Goal: Check status: Check status

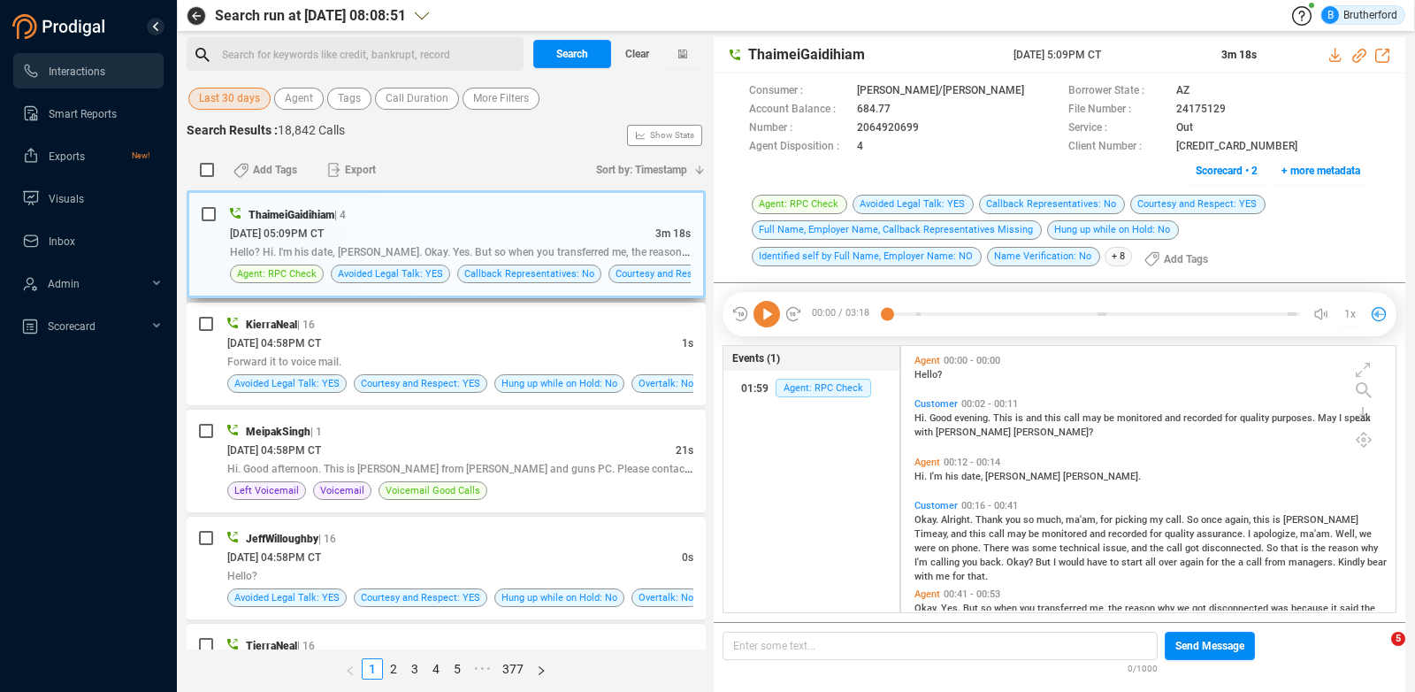
scroll to position [254, 482]
click at [246, 91] on span "Last 30 days" at bounding box center [229, 99] width 61 height 22
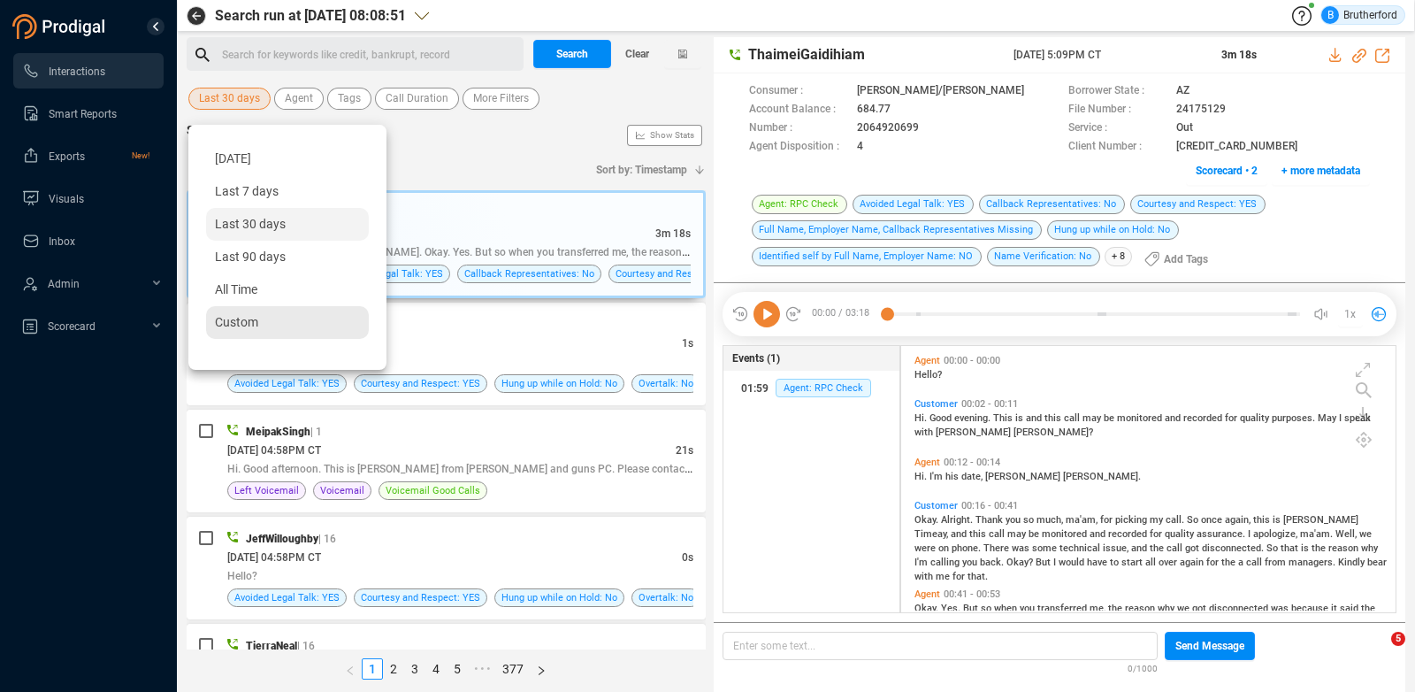
click at [245, 311] on div "Custom" at bounding box center [287, 322] width 163 height 33
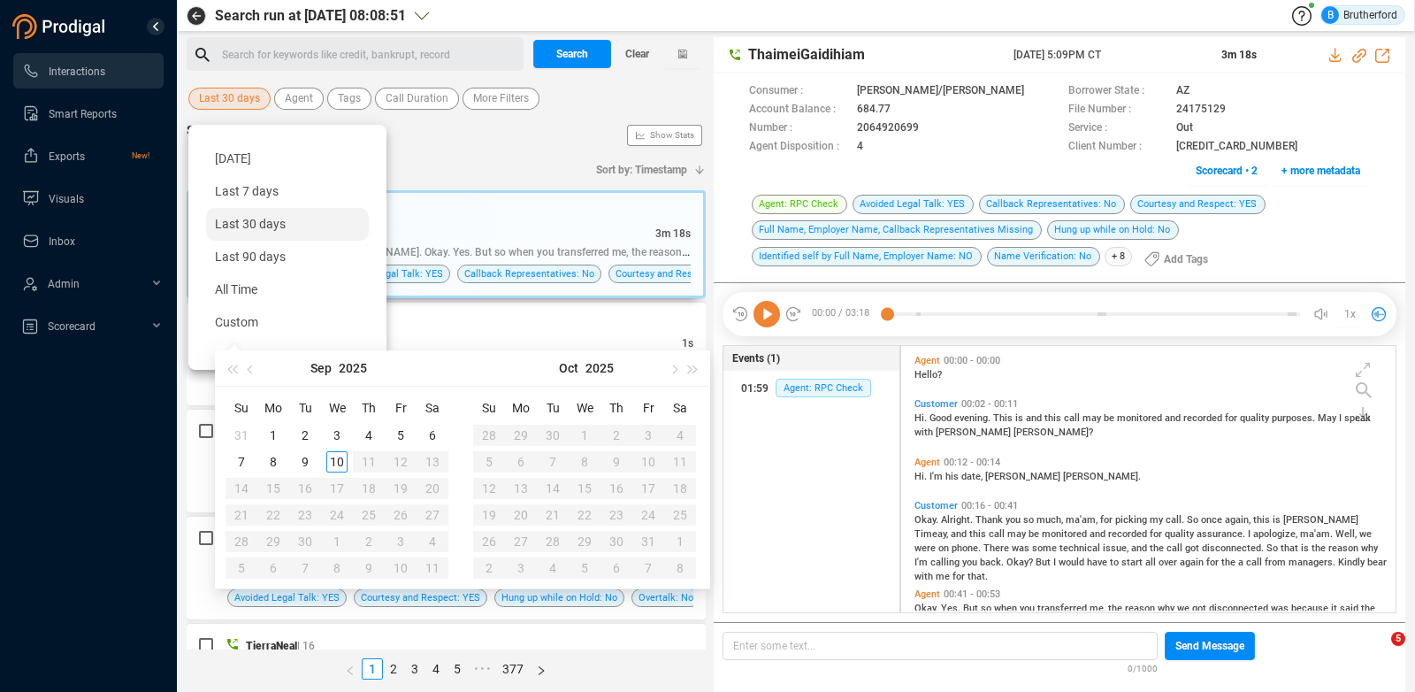
type input "[DATE]"
click at [310, 436] on div "2" at bounding box center [305, 435] width 21 height 21
click at [307, 436] on div "2" at bounding box center [305, 435] width 21 height 21
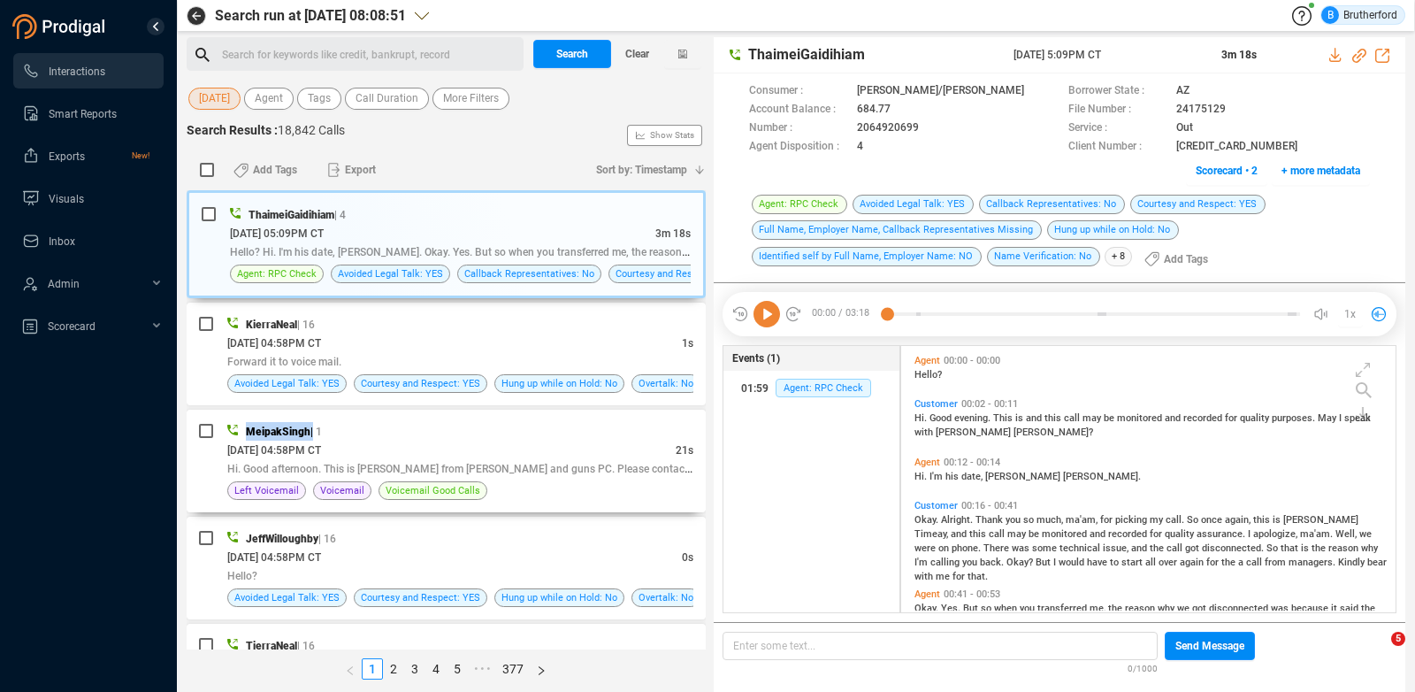
click at [307, 436] on span "MeipakSingh" at bounding box center [278, 431] width 65 height 12
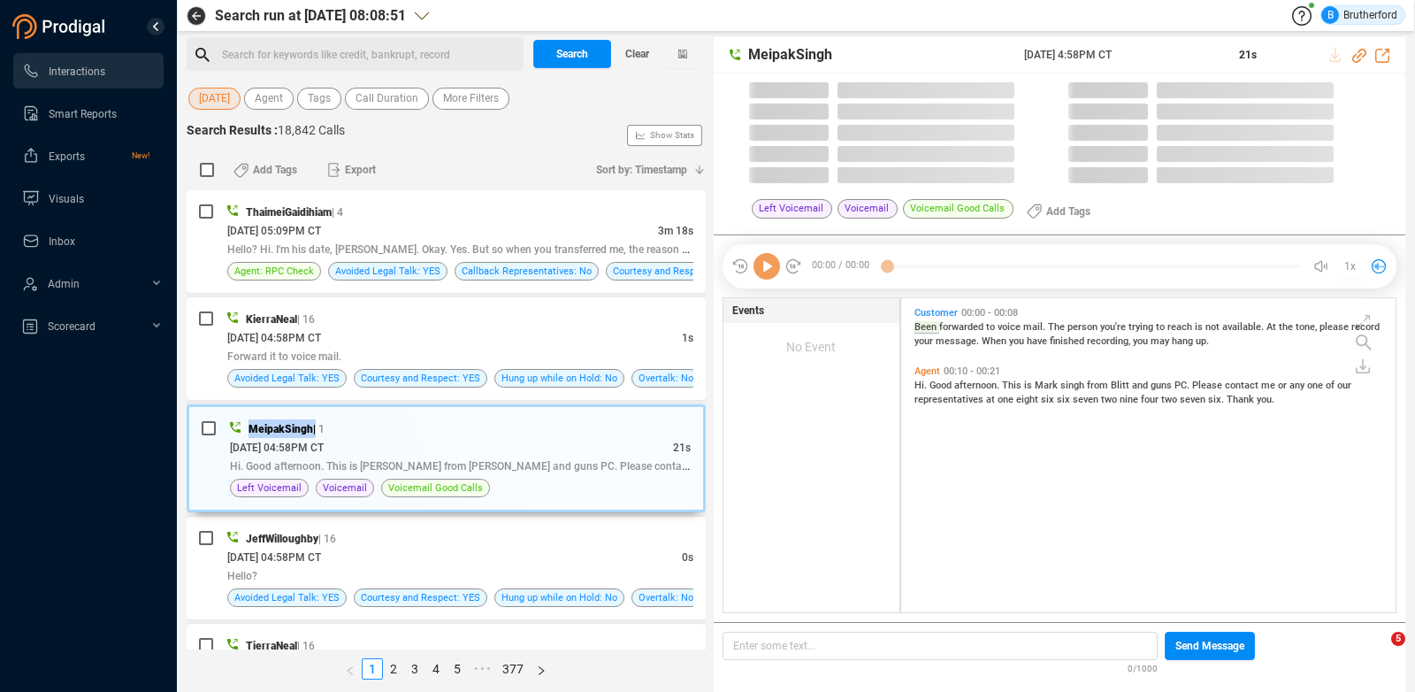
scroll to position [305, 482]
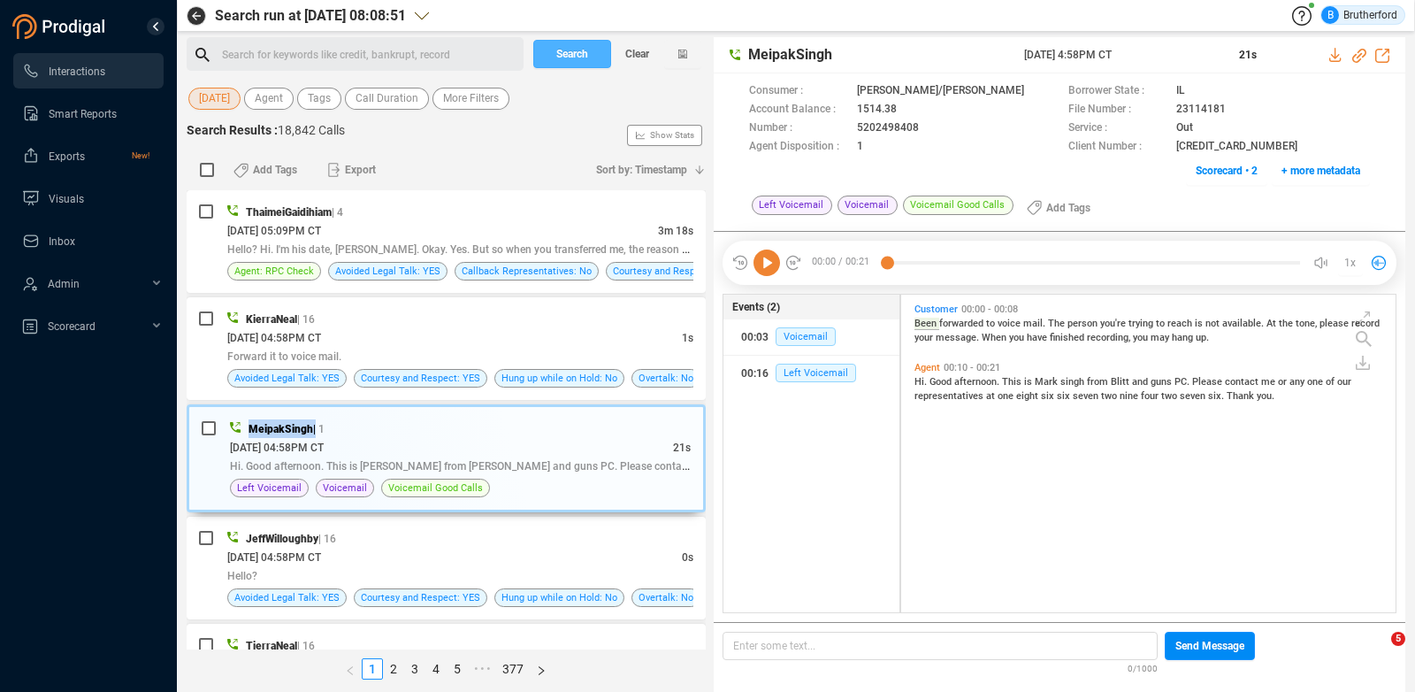
click at [562, 54] on span "Search" at bounding box center [572, 54] width 32 height 28
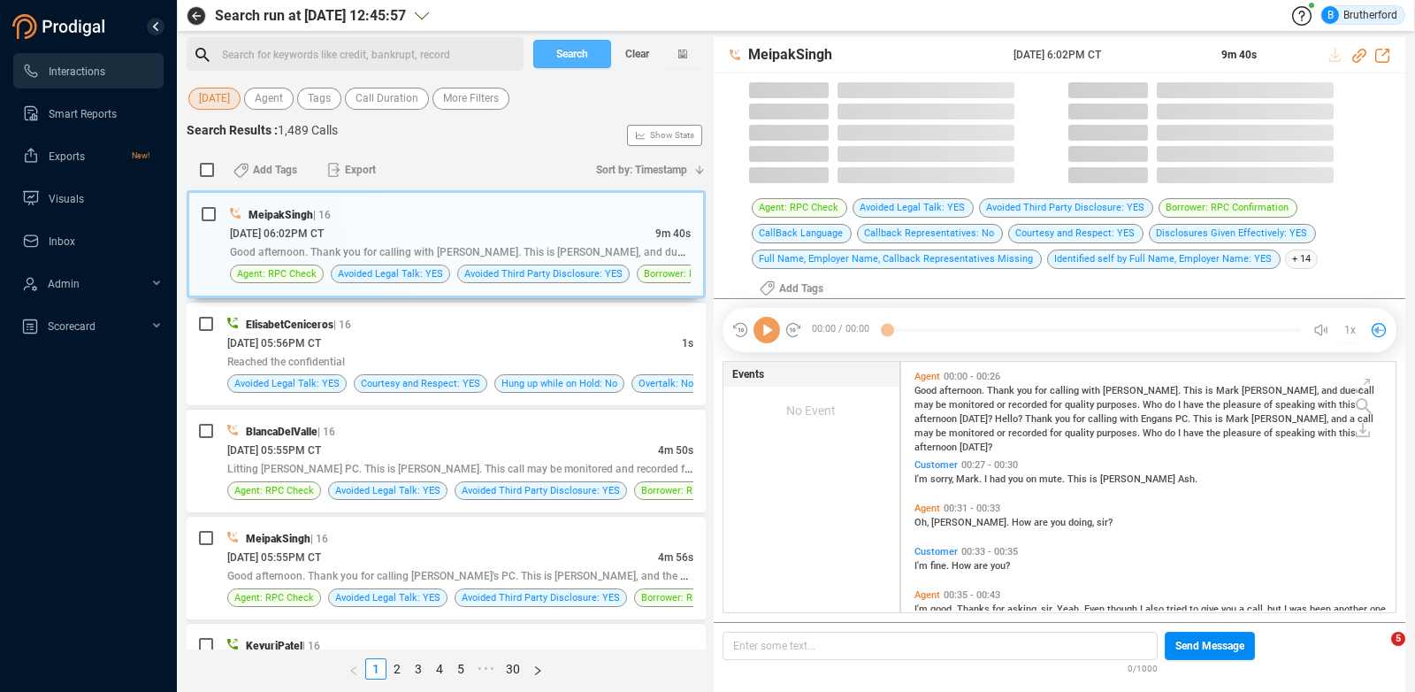
scroll to position [241, 482]
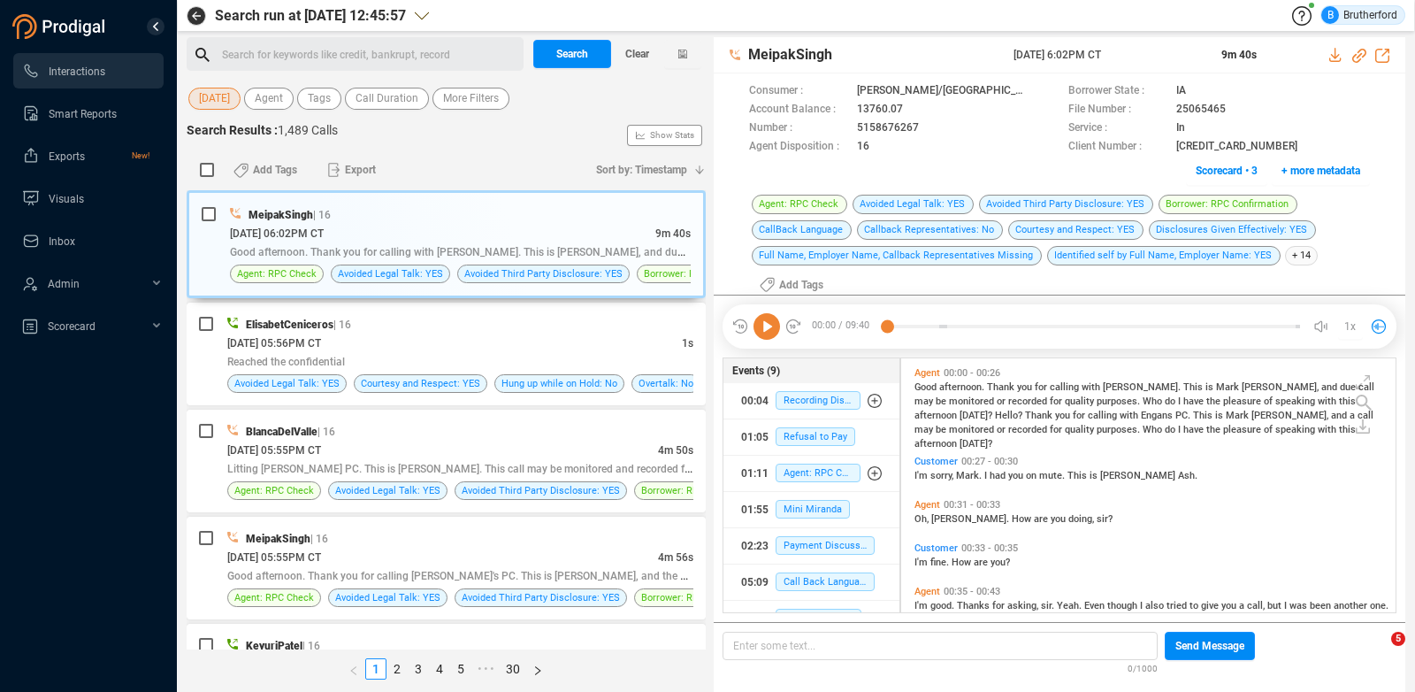
click at [221, 100] on span "[DATE]" at bounding box center [214, 99] width 31 height 22
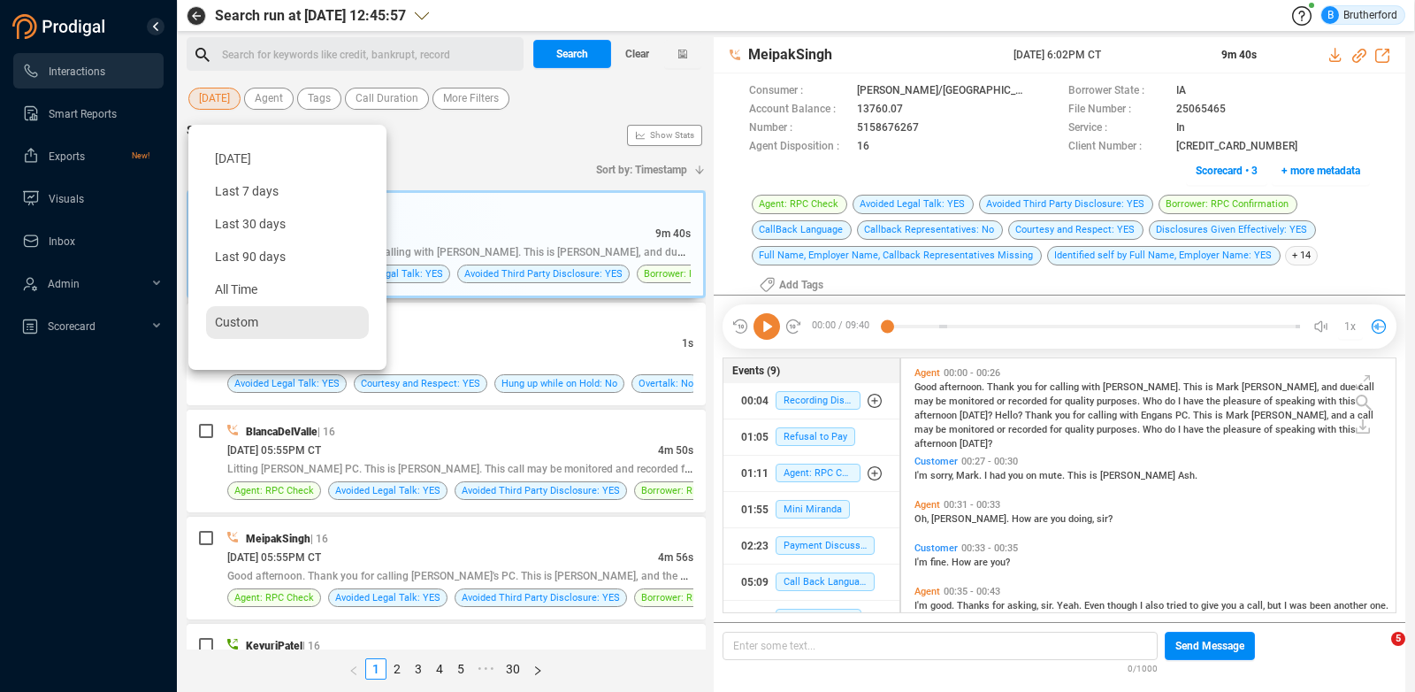
click at [244, 318] on span "Custom" at bounding box center [236, 322] width 43 height 14
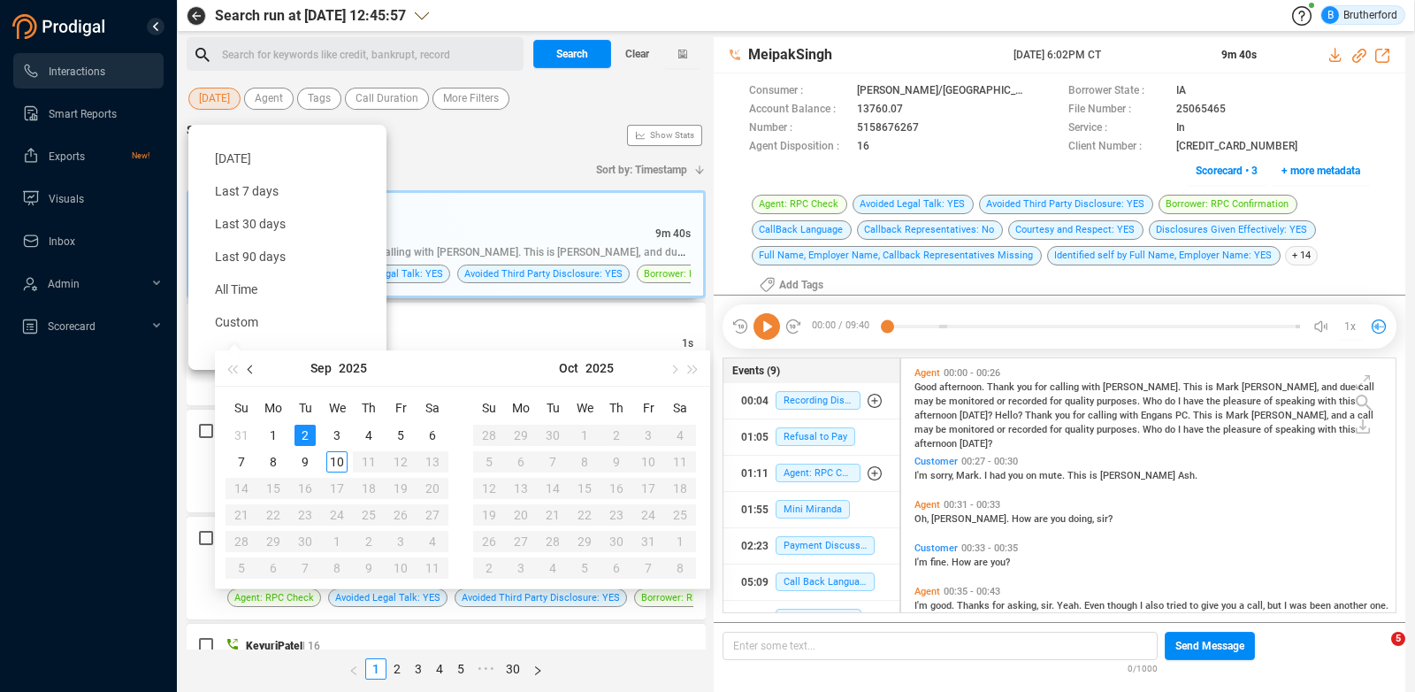
click at [248, 364] on button "button" at bounding box center [250, 367] width 19 height 35
click at [492, 135] on div "Search Results : 1,489 Calls Show Stats" at bounding box center [446, 135] width 519 height 28
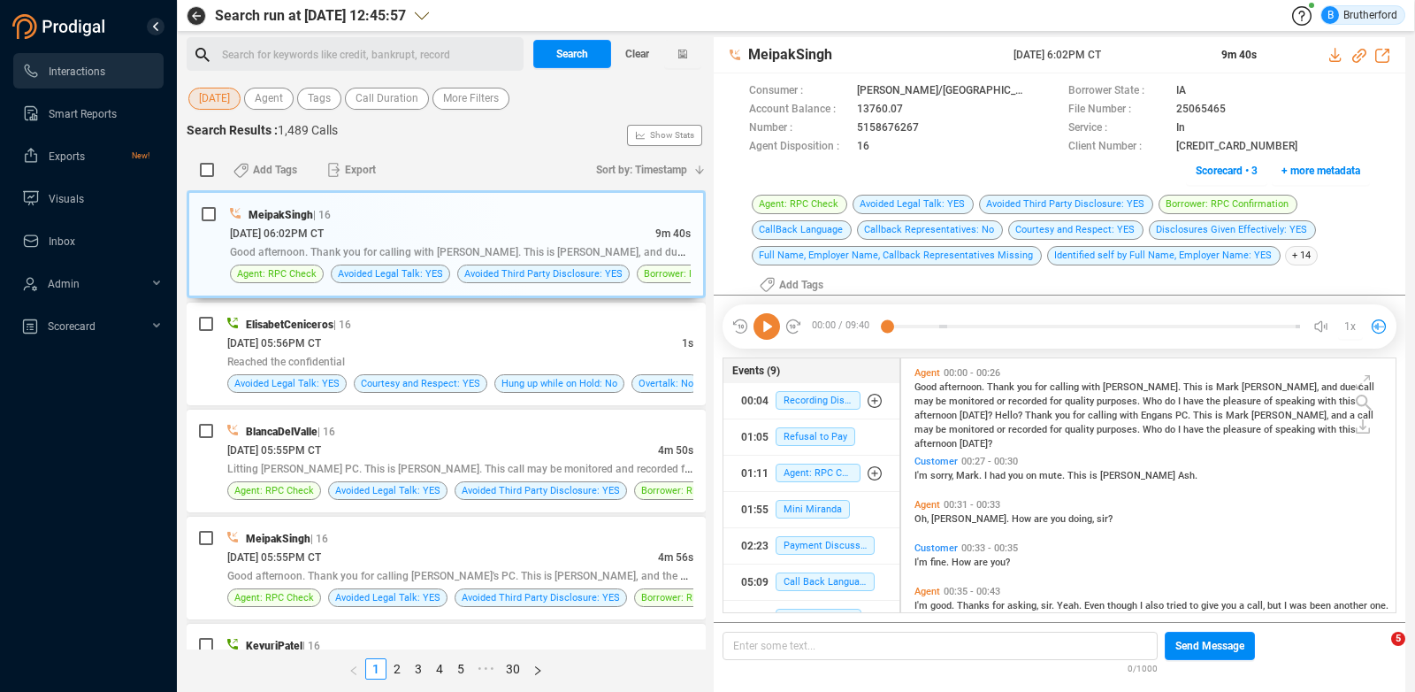
click at [214, 102] on span "[DATE]" at bounding box center [214, 99] width 31 height 22
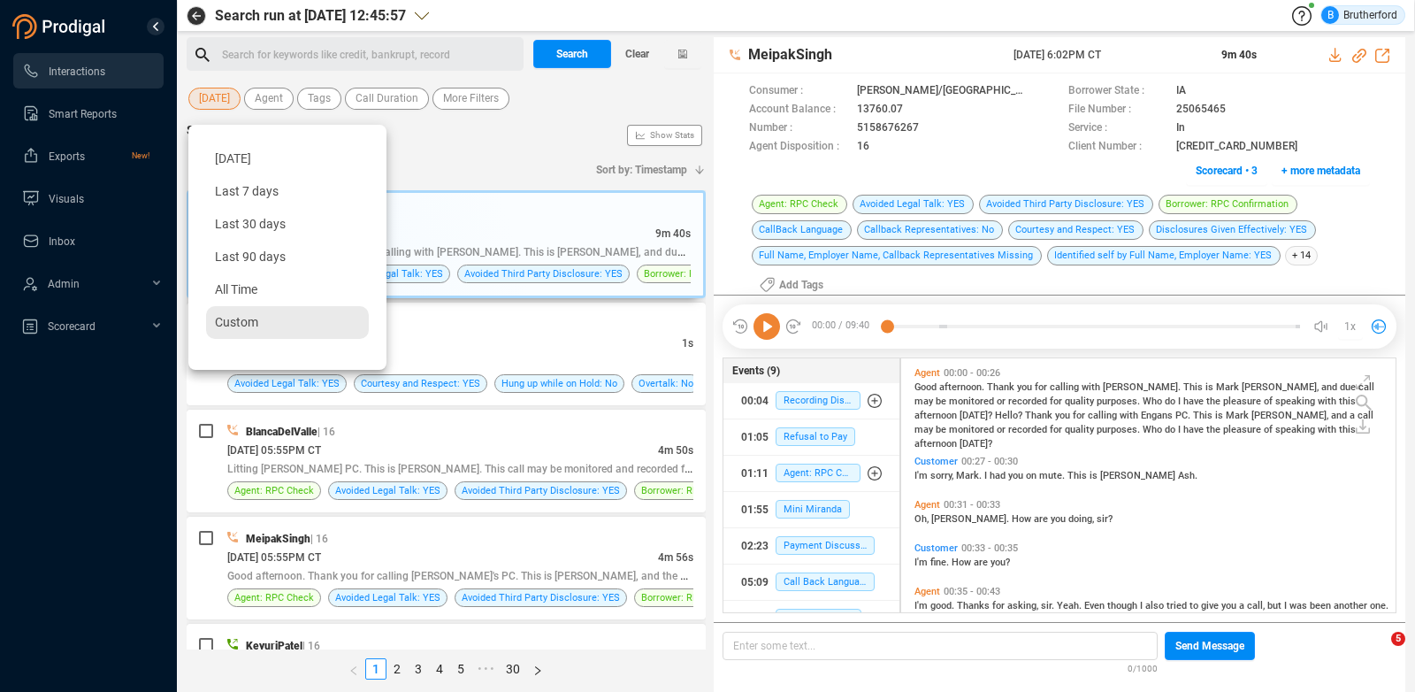
click at [257, 317] on span "Custom" at bounding box center [236, 322] width 43 height 14
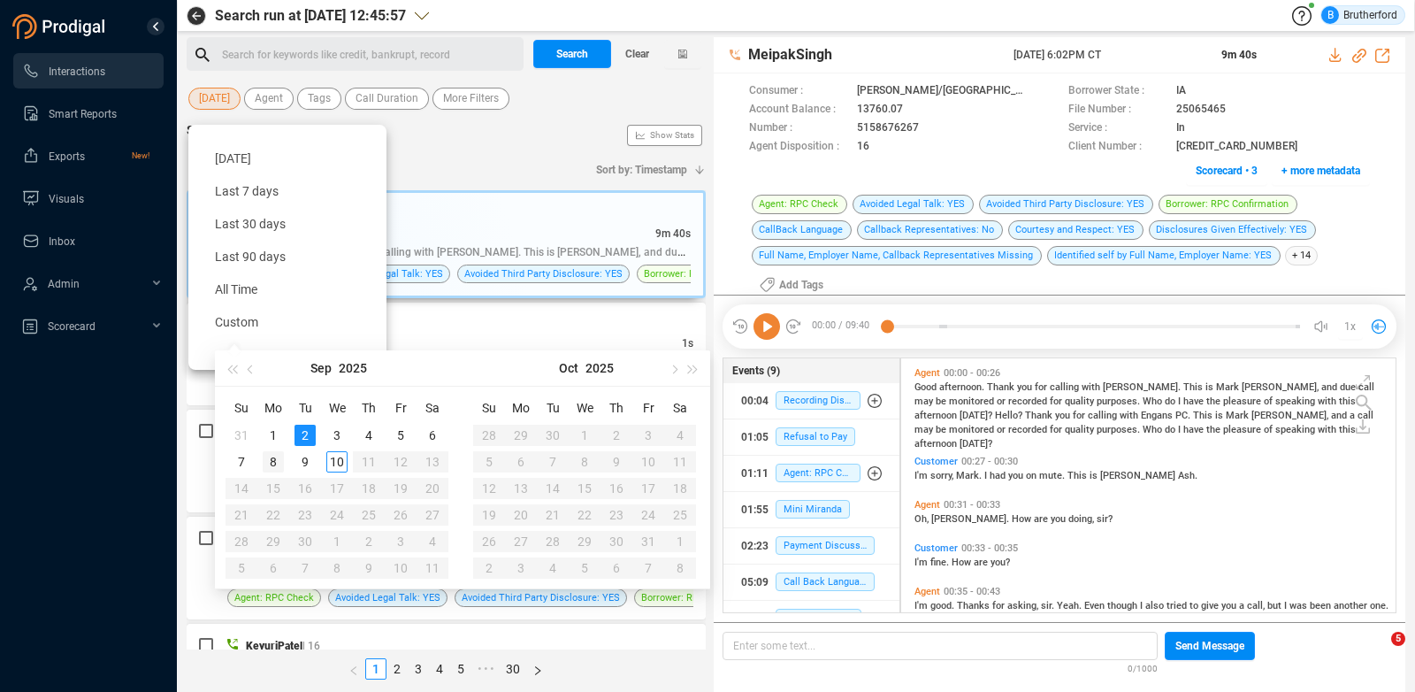
type input "[DATE]"
click at [268, 461] on div "8" at bounding box center [273, 461] width 21 height 21
click at [425, 158] on div "Add Tags Export" at bounding box center [401, 169] width 367 height 37
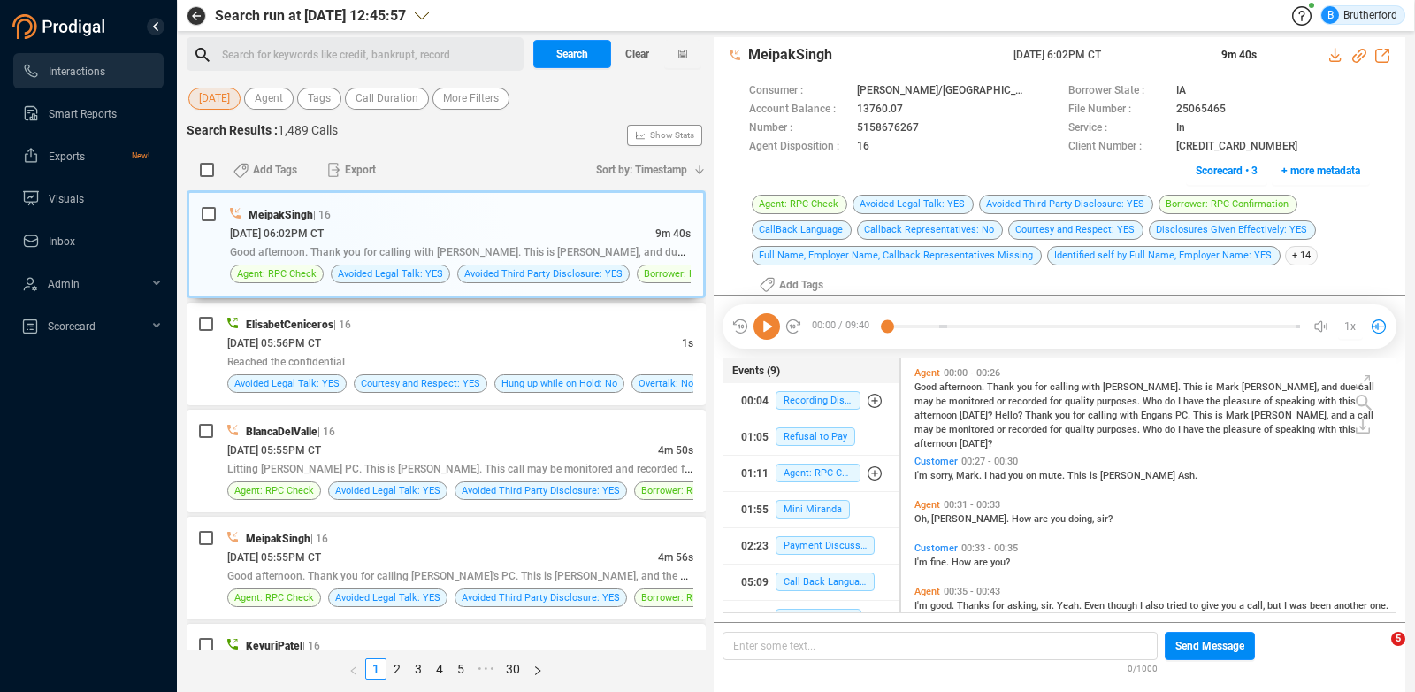
click at [226, 103] on span "[DATE]" at bounding box center [214, 99] width 31 height 22
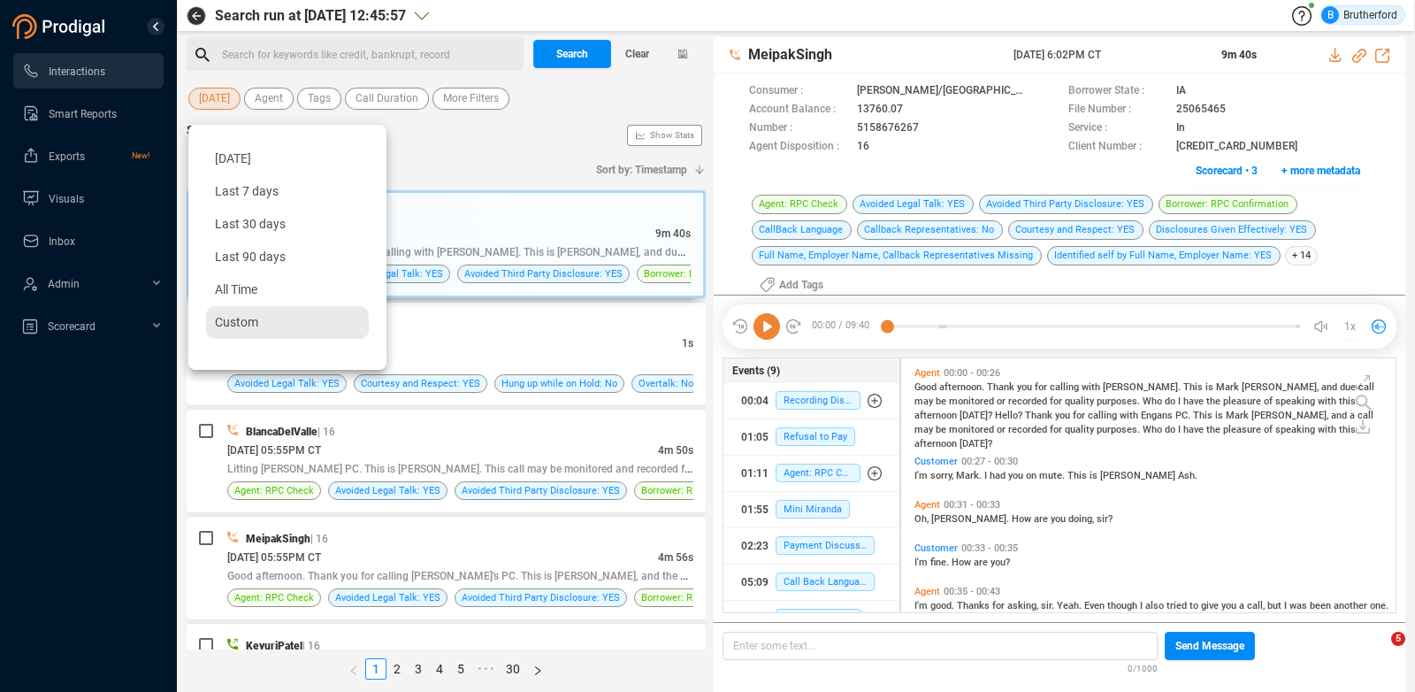
click at [276, 328] on div "Custom" at bounding box center [287, 322] width 163 height 33
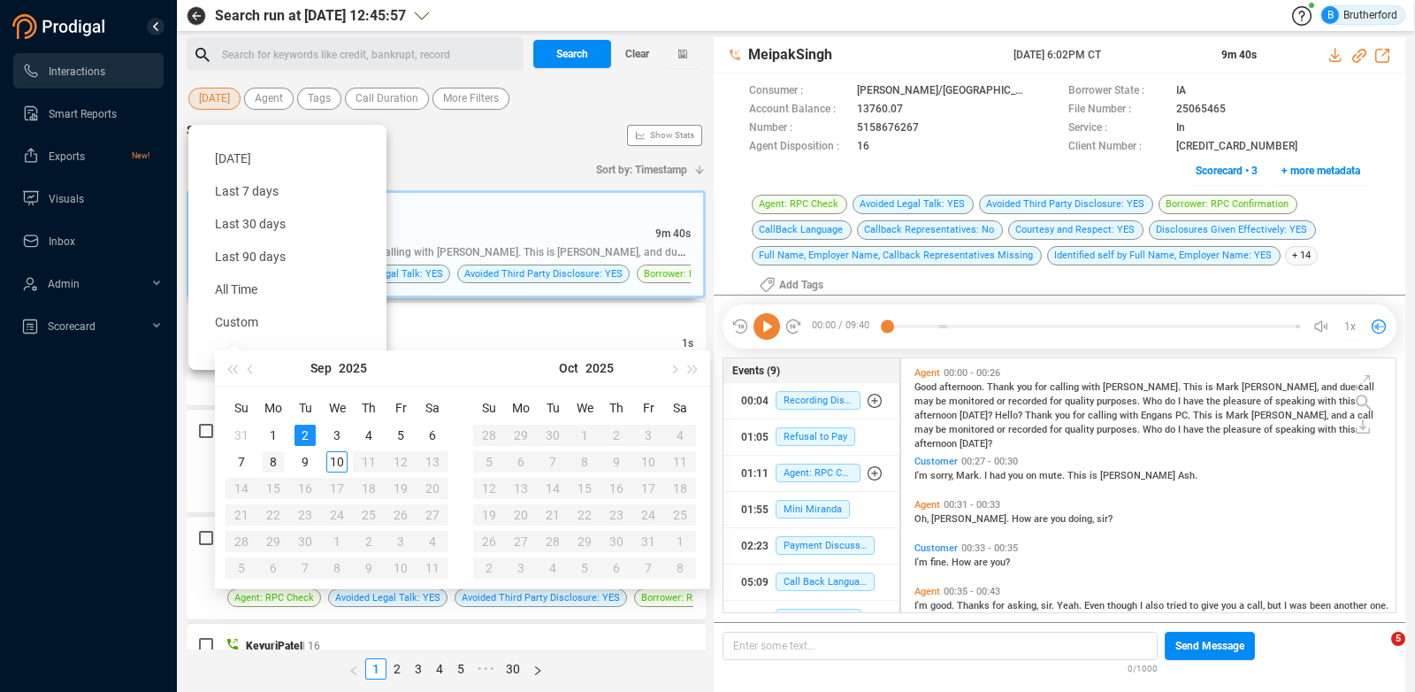
type input "[DATE]"
click at [269, 455] on div "8" at bounding box center [273, 461] width 21 height 21
type input "[DATE]"
click at [434, 144] on div "Search Results : 1,489 Calls Show Stats" at bounding box center [446, 135] width 519 height 28
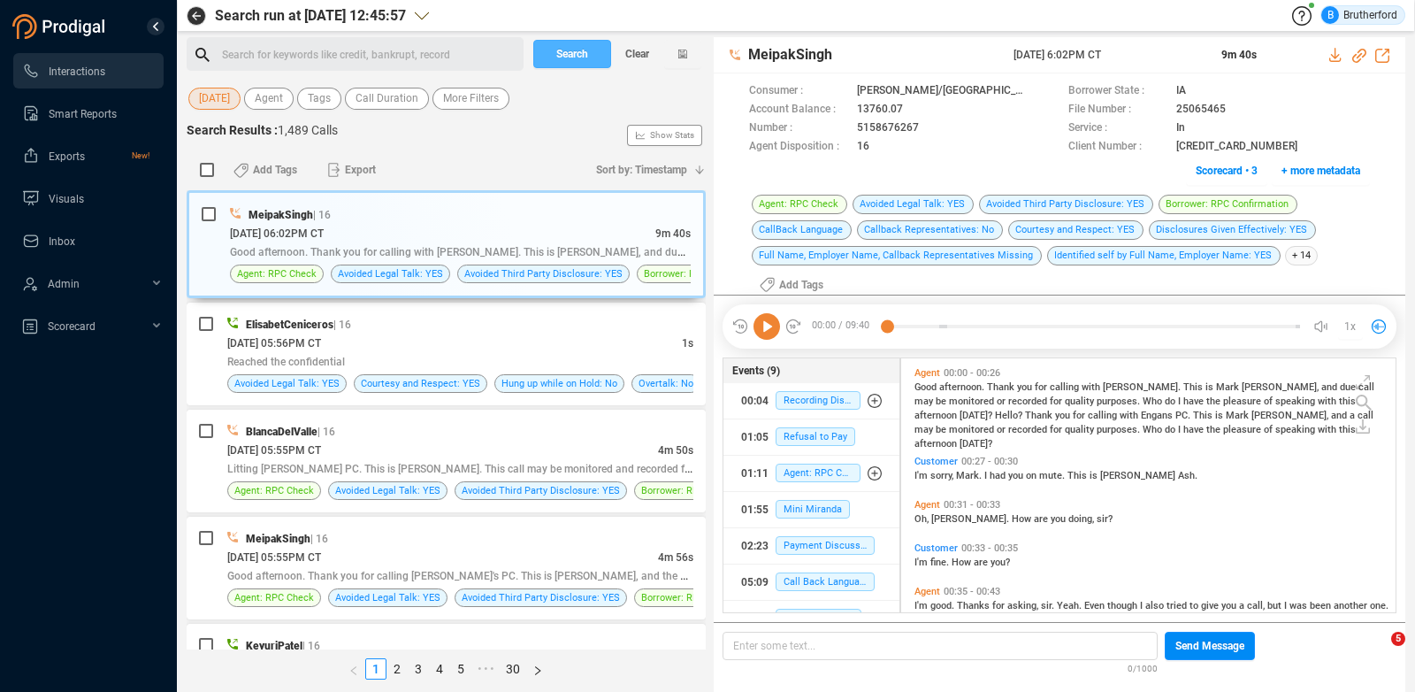
click at [570, 57] on span "Search" at bounding box center [572, 54] width 32 height 28
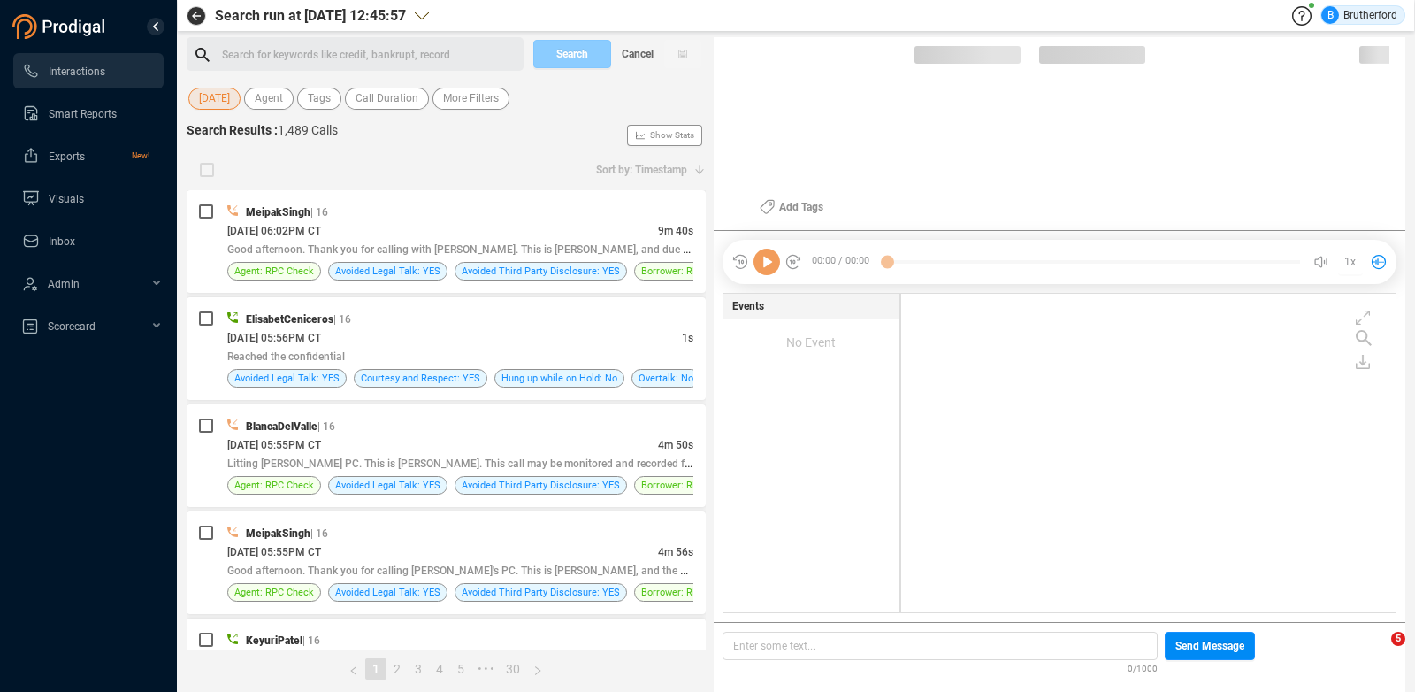
scroll to position [13, 13]
